Goal: Transaction & Acquisition: Purchase product/service

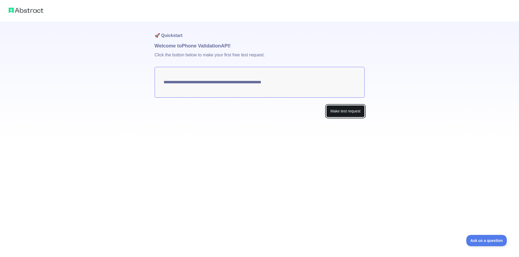
click at [337, 113] on button "Make test request" at bounding box center [345, 111] width 38 height 12
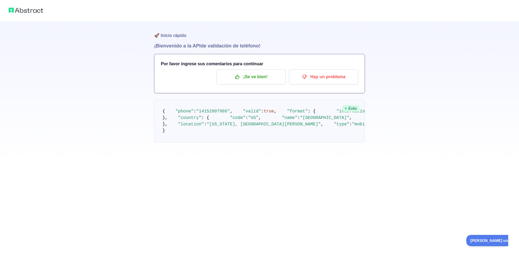
click at [403, 58] on div "🚀 Inicio rápido ¡Bienvenido a la API de validación de teléfono ! Por favor ingr…" at bounding box center [259, 82] width 519 height 164
click at [274, 76] on p "¡Se ve bien!" at bounding box center [250, 76] width 61 height 9
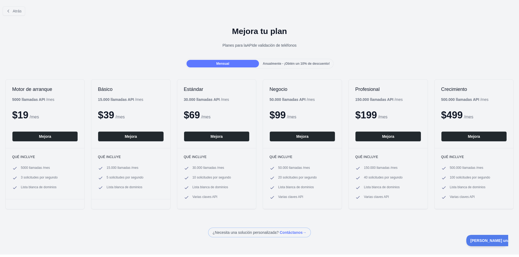
click at [275, 65] on font "Anualmente - ¡Obtén un 10% de descuento!" at bounding box center [296, 64] width 67 height 4
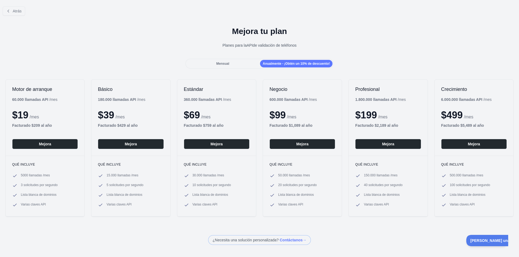
click at [240, 63] on div "Mensual" at bounding box center [222, 64] width 72 height 8
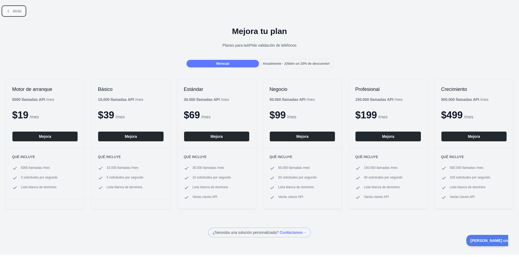
click at [9, 15] on button "Atrás" at bounding box center [14, 10] width 22 height 9
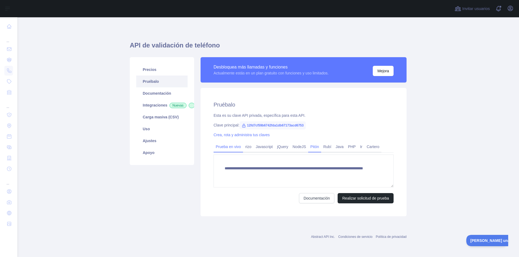
click at [314, 149] on font "Pitón" at bounding box center [314, 147] width 9 height 4
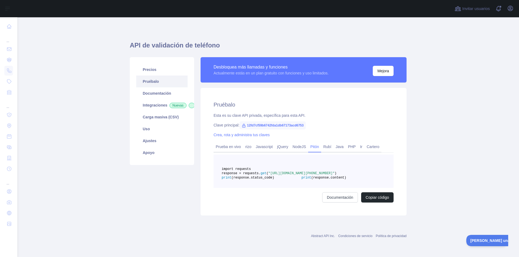
drag, startPoint x: 330, startPoint y: 183, endPoint x: 235, endPoint y: 184, distance: 94.5
click at [268, 176] on span ""[URL][DOMAIN_NAME][PHONE_NUMBER]"" at bounding box center [301, 174] width 66 height 4
click at [311, 176] on span ""[URL][DOMAIN_NAME][PHONE_NUMBER]"" at bounding box center [301, 174] width 66 height 4
